Goal: Task Accomplishment & Management: Use online tool/utility

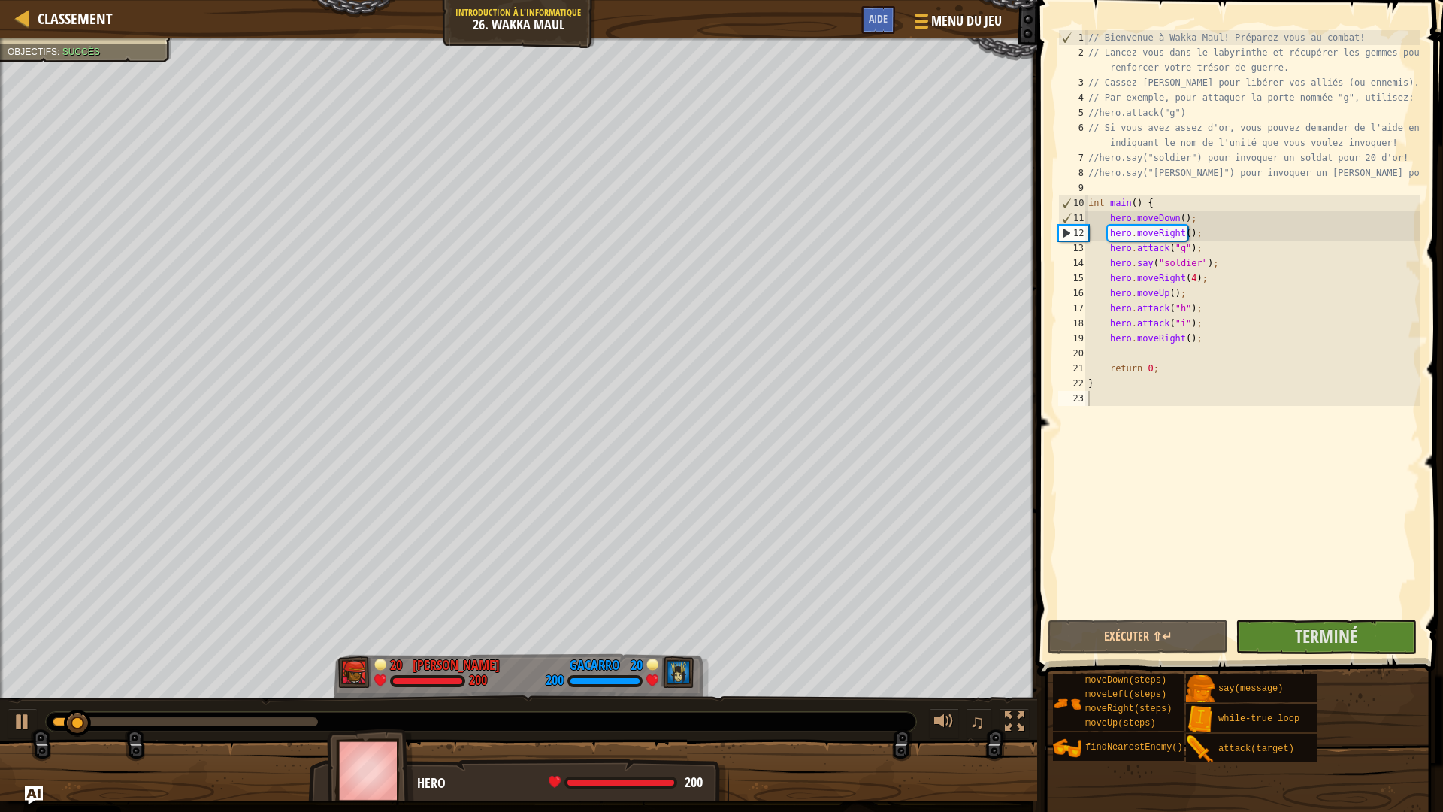
click at [228, 715] on div "0:24.3 Maintenant : 0:03.4 Max : 0:37.5" at bounding box center [481, 722] width 870 height 20
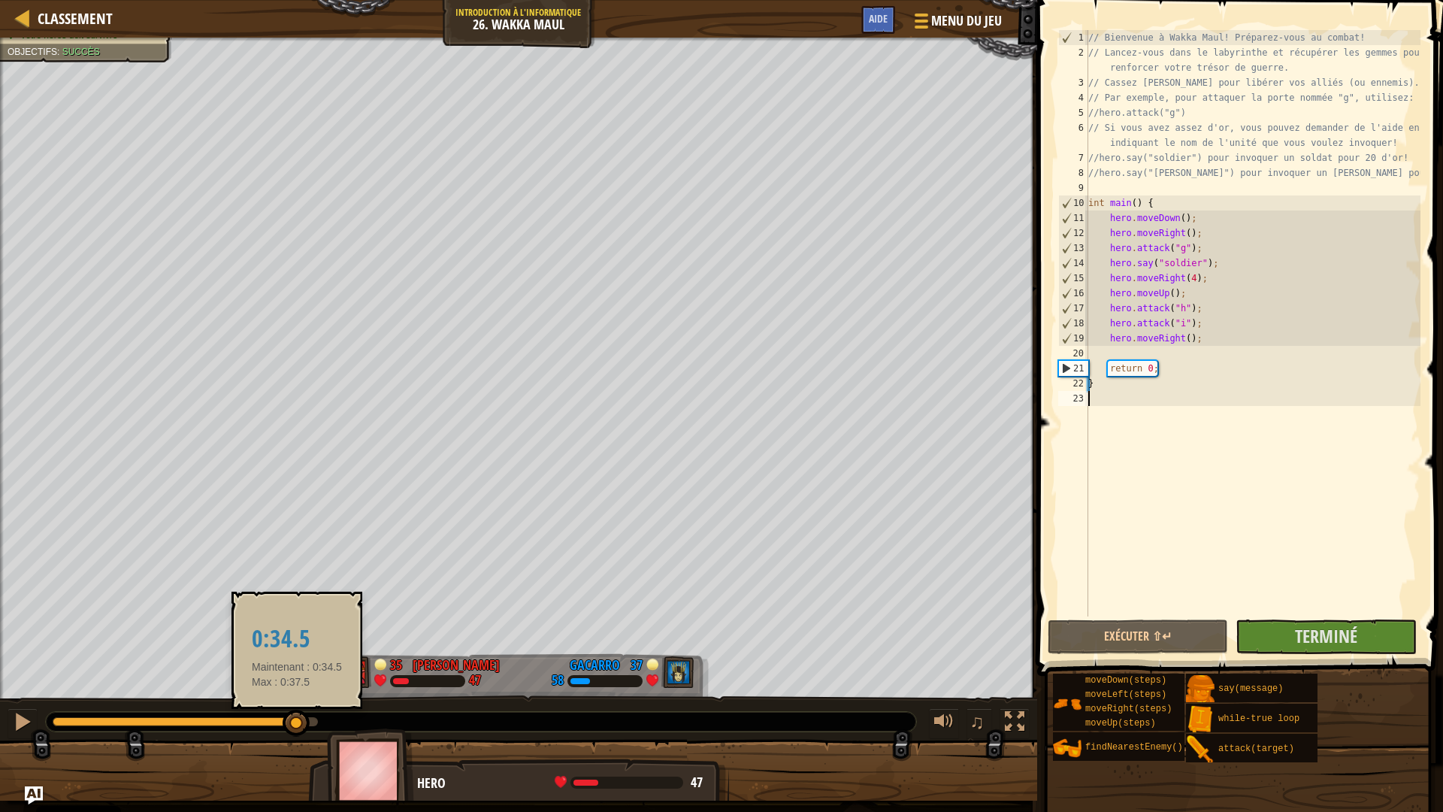
drag, startPoint x: 210, startPoint y: 724, endPoint x: 297, endPoint y: 721, distance: 87.3
click at [297, 721] on div at bounding box center [185, 721] width 265 height 9
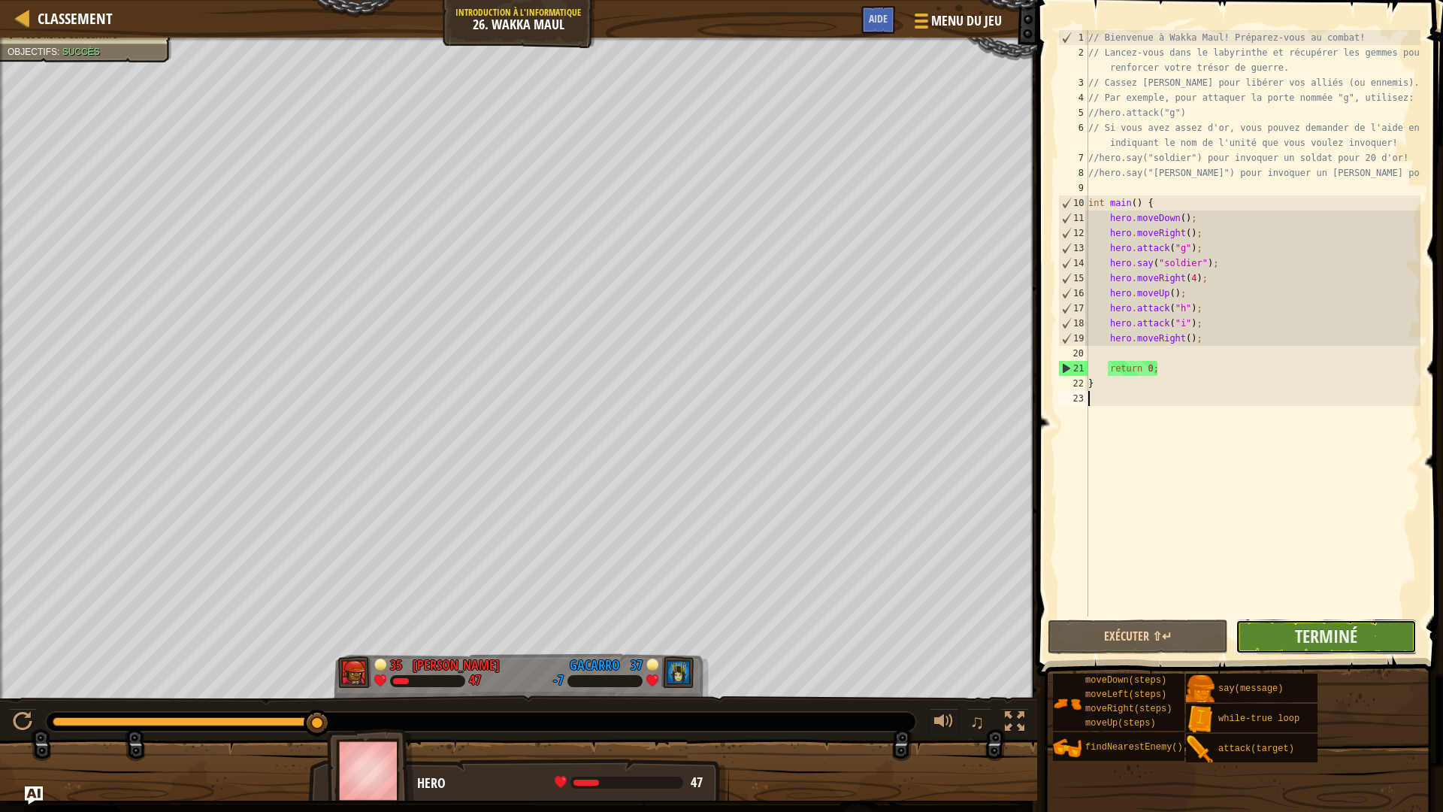
click at [1365, 630] on button "Terminé" at bounding box center [1325, 636] width 180 height 35
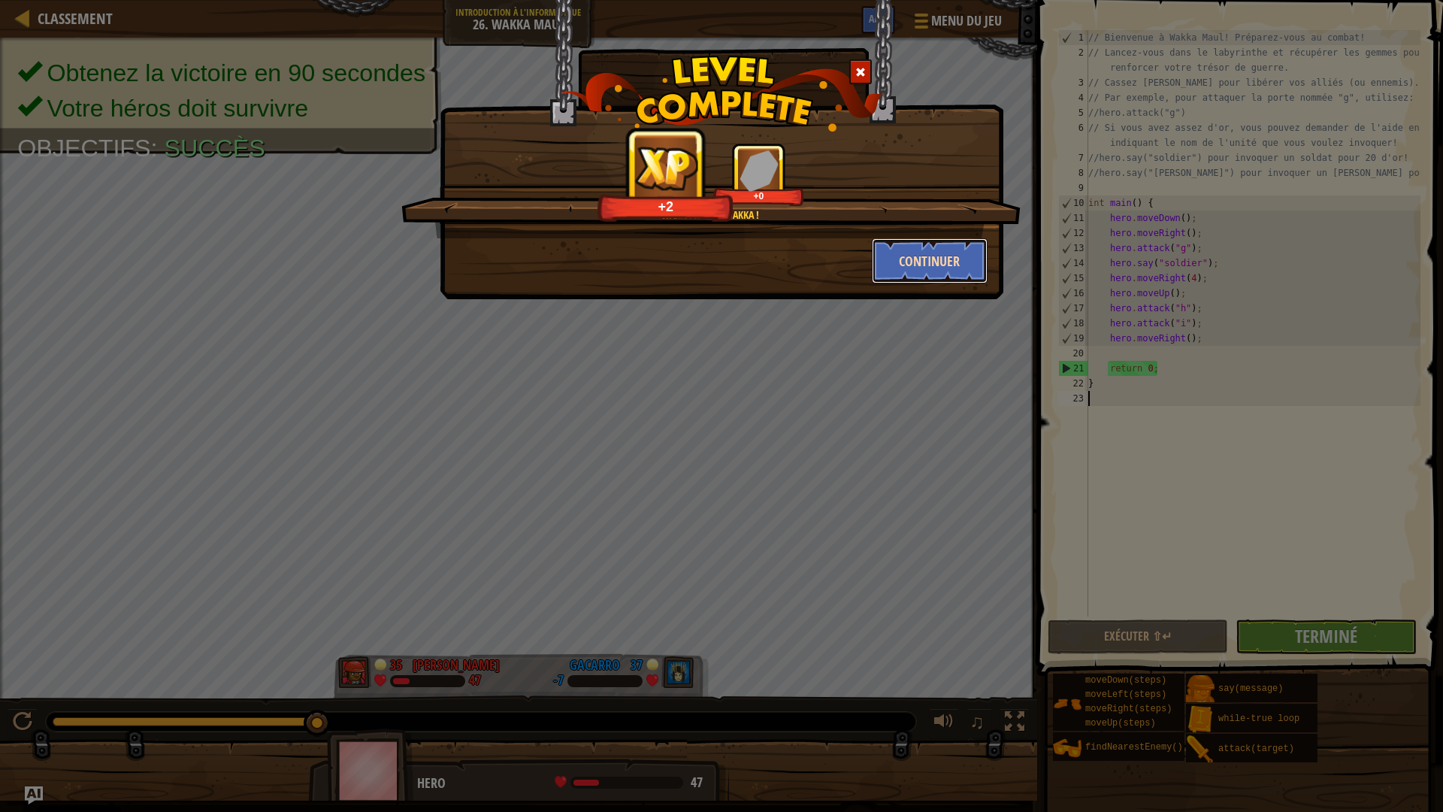
click at [935, 255] on button "Continuer" at bounding box center [930, 260] width 116 height 45
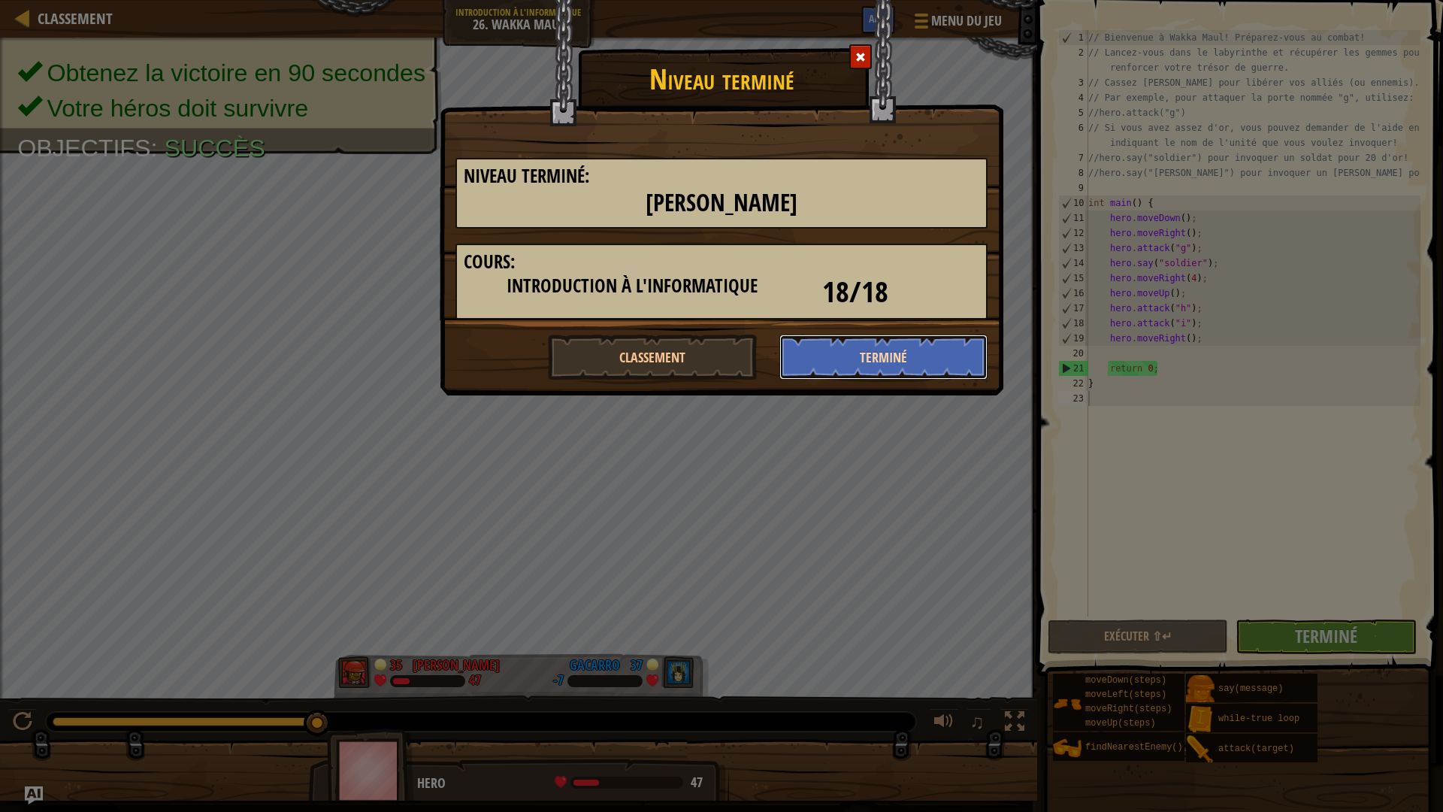
click at [929, 367] on button "Terminé" at bounding box center [883, 356] width 209 height 45
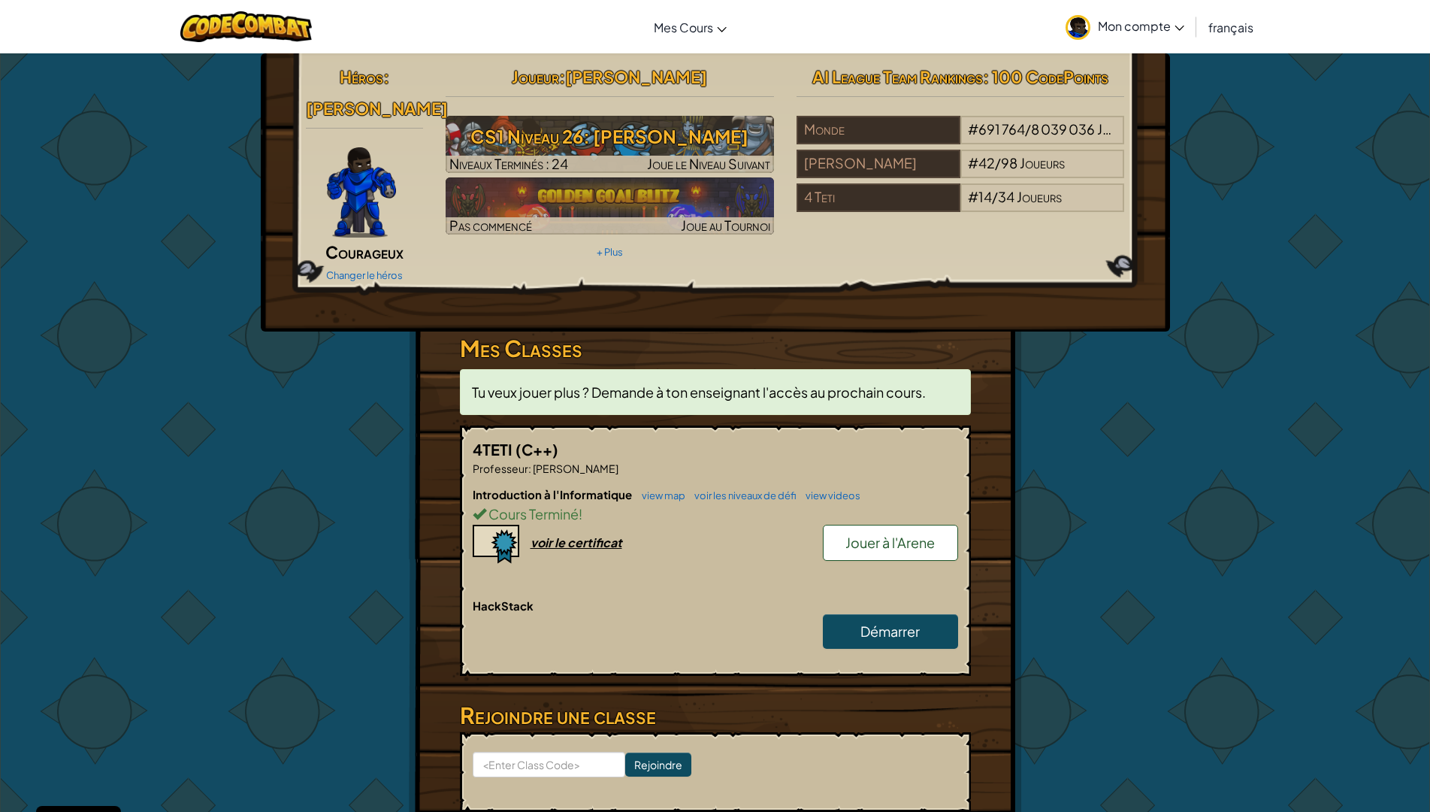
click at [860, 534] on span "Jouer à l'Arene" at bounding box center [889, 542] width 89 height 17
